Goal: Check status: Check status

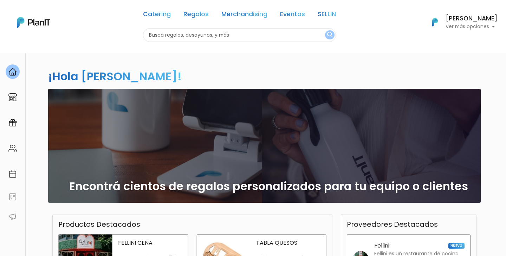
click at [479, 21] on h6 "[PERSON_NAME]" at bounding box center [472, 18] width 52 height 6
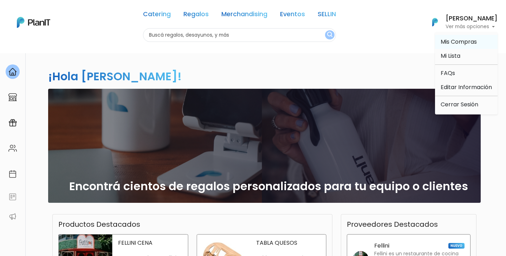
click at [457, 43] on span "Mis Compras" at bounding box center [459, 42] width 36 height 8
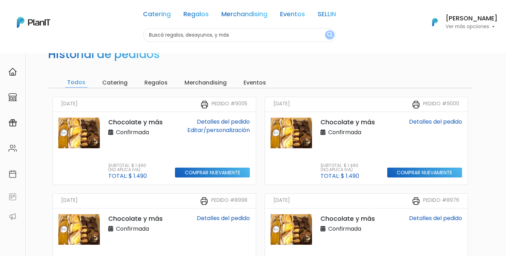
scroll to position [26, 0]
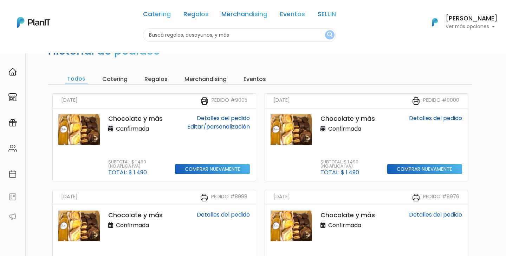
click at [214, 116] on link "Detalles del pedido" at bounding box center [223, 118] width 53 height 8
